Goal: Transaction & Acquisition: Book appointment/travel/reservation

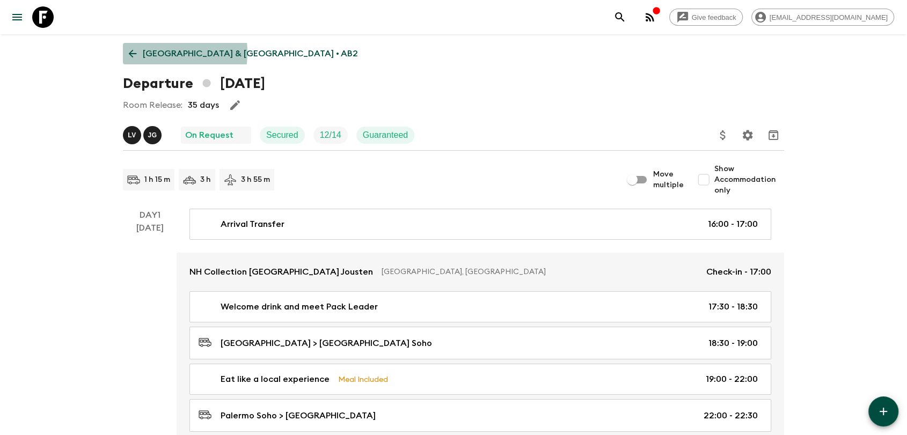
click at [142, 53] on link "[GEOGRAPHIC_DATA] & [GEOGRAPHIC_DATA] • AB2" at bounding box center [243, 53] width 241 height 21
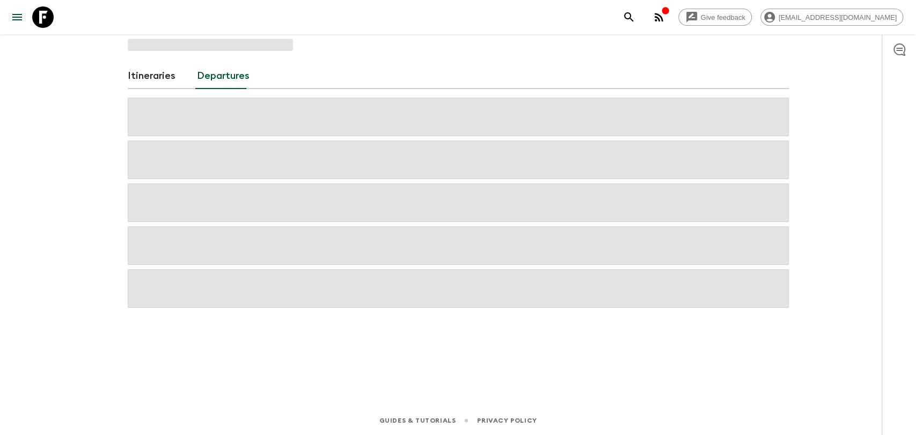
click at [43, 19] on icon at bounding box center [42, 16] width 21 height 21
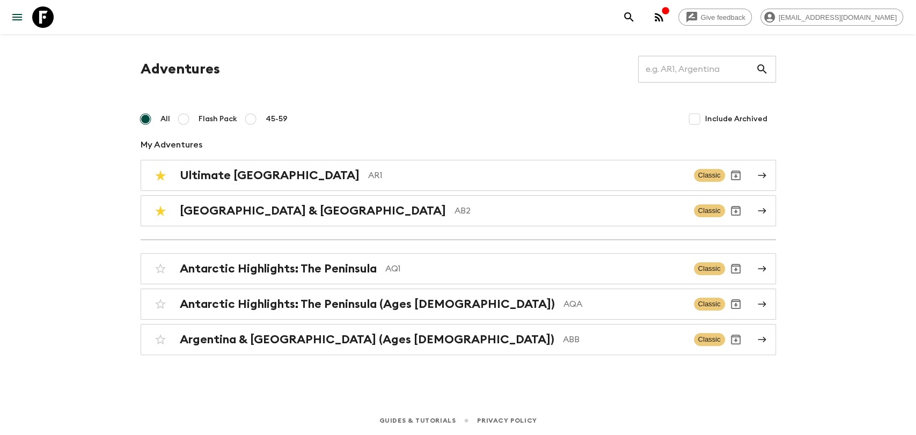
click at [399, 271] on p "AQ1" at bounding box center [535, 268] width 300 height 13
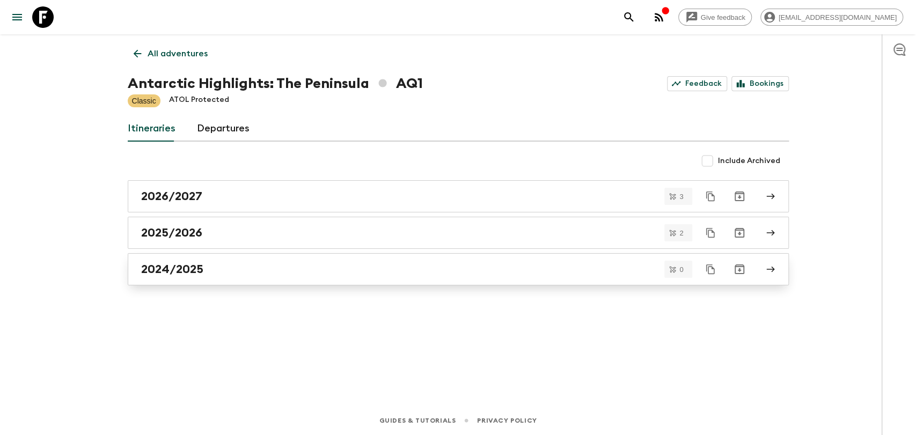
click at [236, 268] on div "2024/2025" at bounding box center [448, 269] width 614 height 14
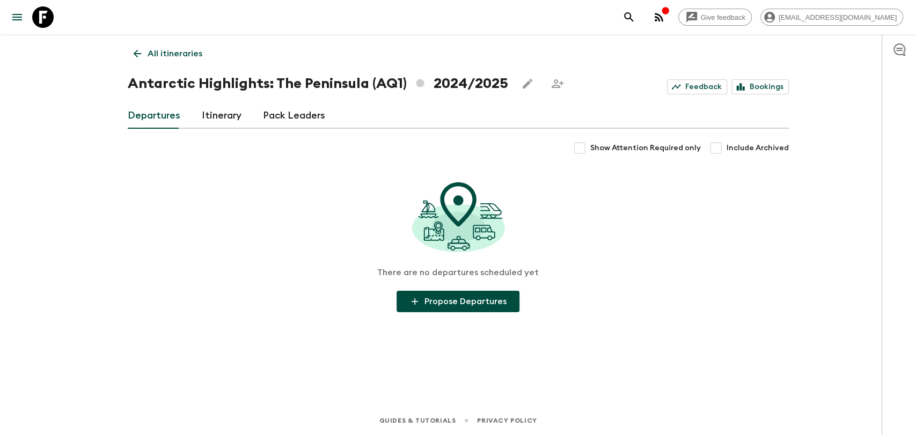
click at [144, 58] on link "All itineraries" at bounding box center [168, 53] width 80 height 21
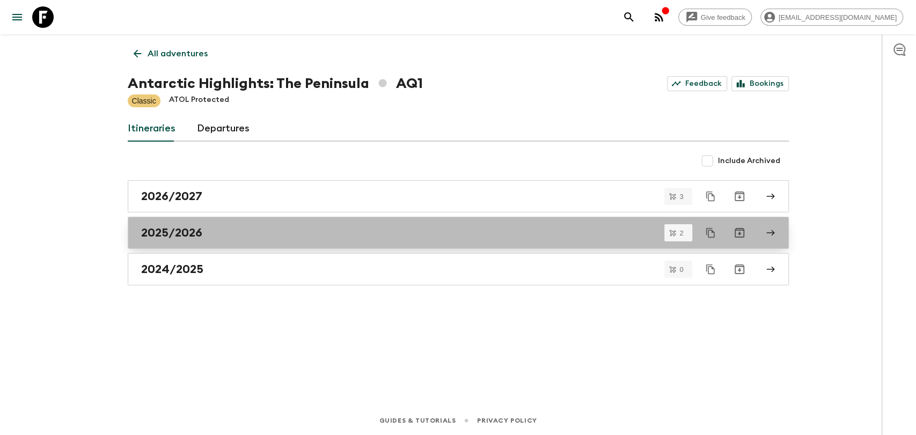
click at [251, 225] on link "2025/2026" at bounding box center [458, 233] width 661 height 32
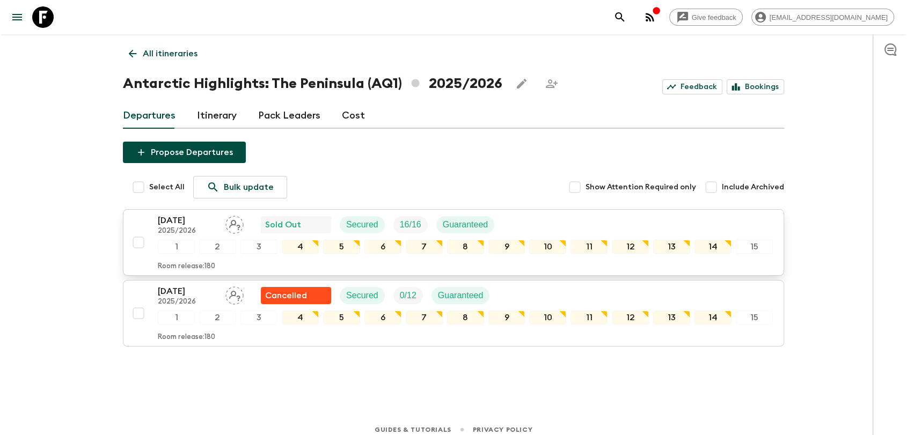
click at [175, 223] on p "[DATE]" at bounding box center [187, 220] width 59 height 13
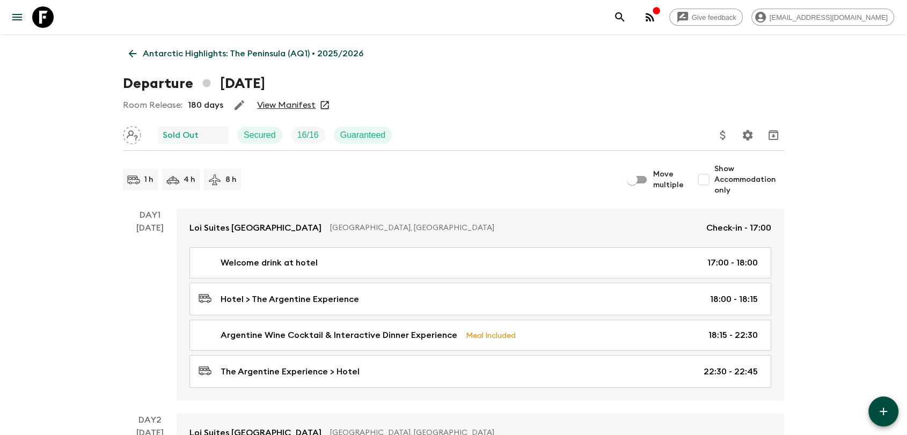
click at [279, 101] on link "View Manifest" at bounding box center [286, 105] width 58 height 11
